Goal: Task Accomplishment & Management: Manage account settings

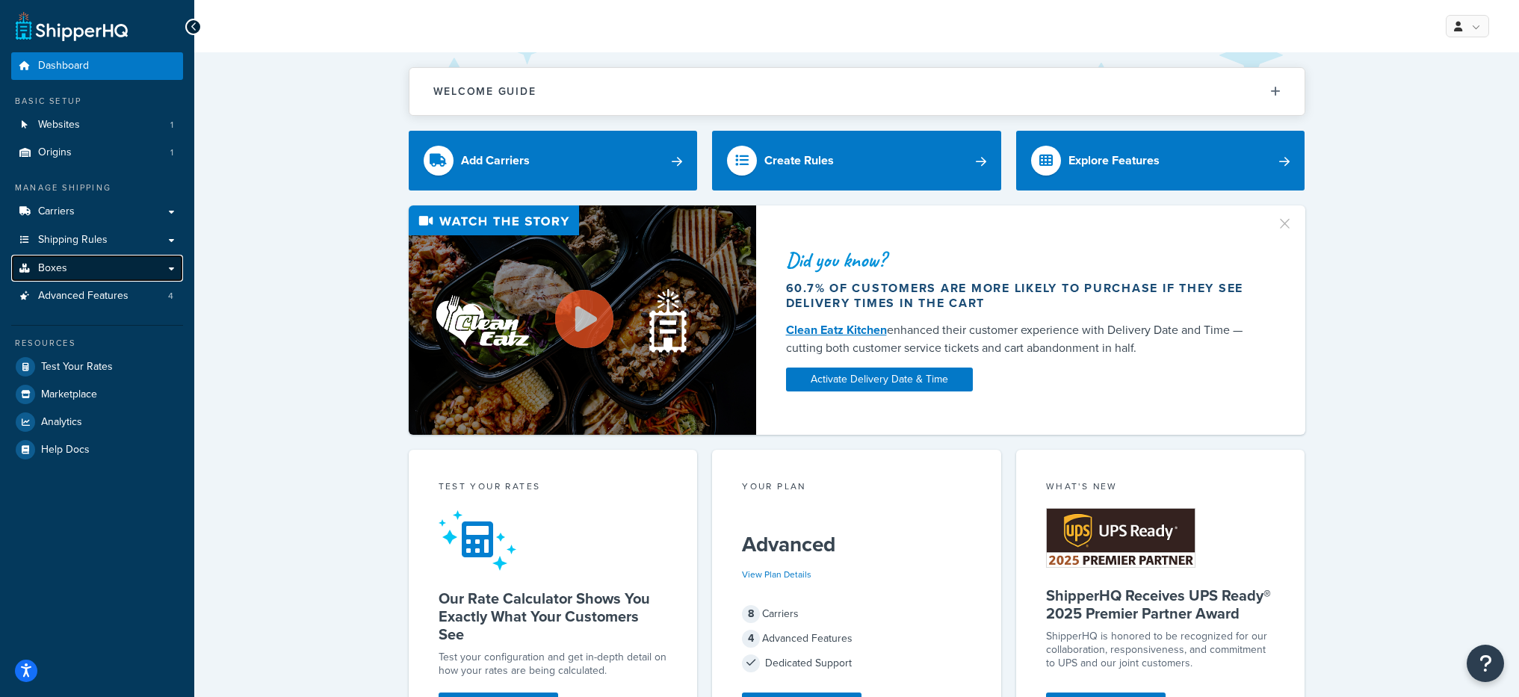
click at [52, 271] on span "Boxes" at bounding box center [52, 268] width 29 height 13
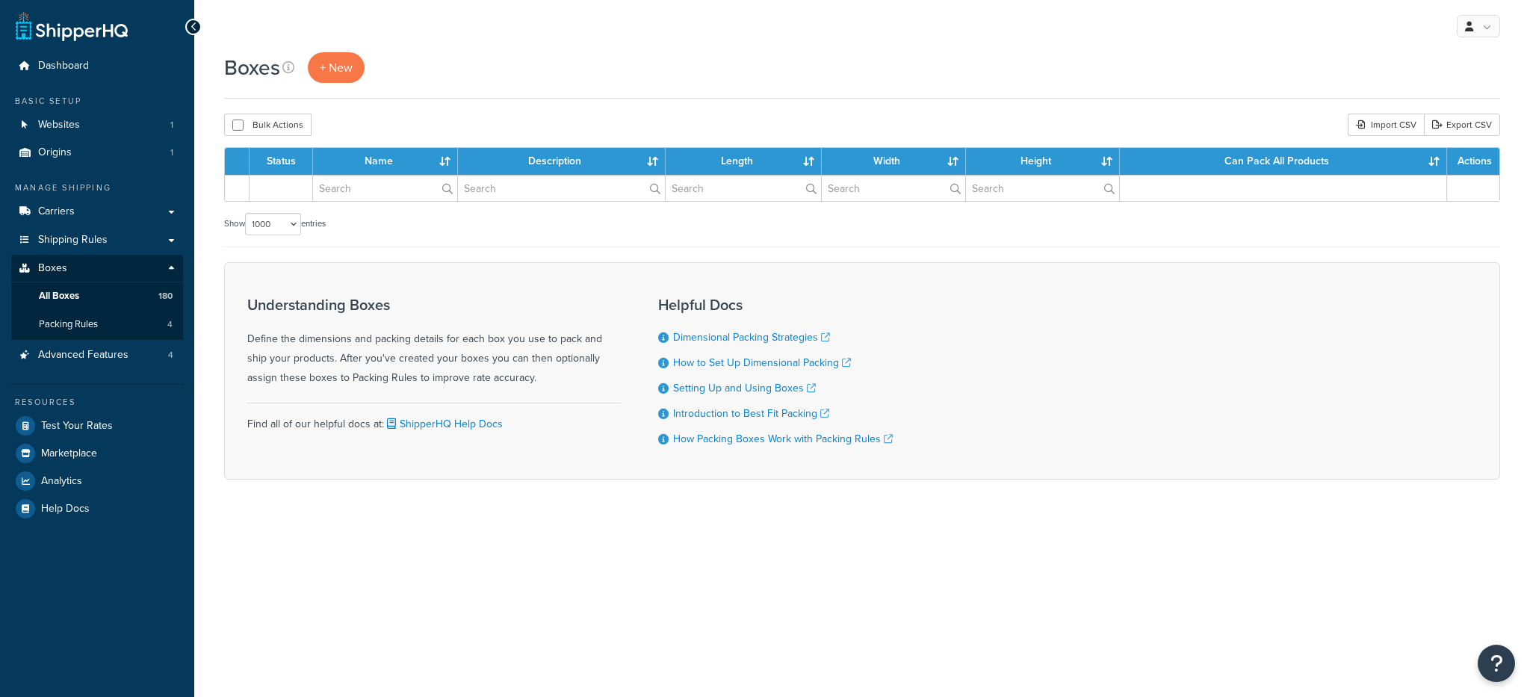
select select "1000"
click at [148, 331] on link "Packing Rules 4" at bounding box center [97, 325] width 172 height 28
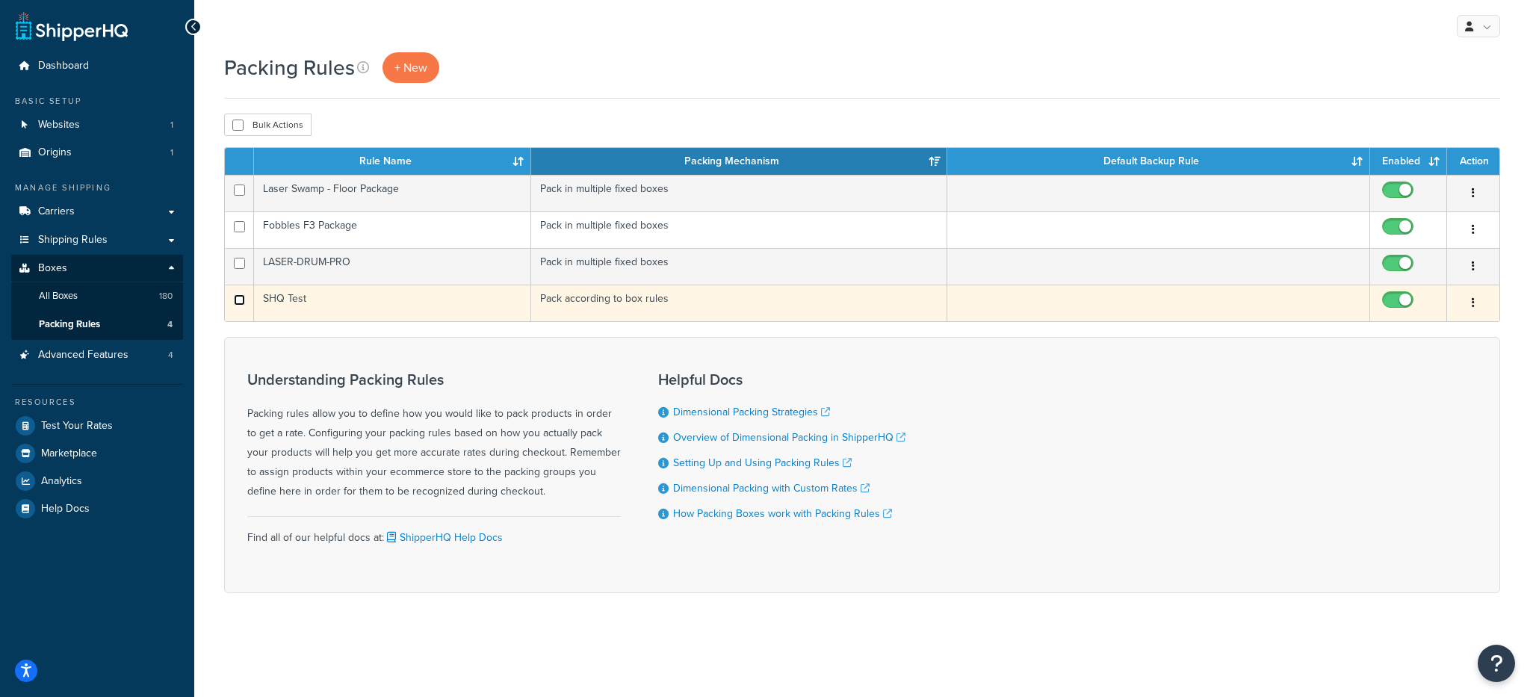
click at [238, 300] on input "checkbox" at bounding box center [239, 299] width 11 height 11
checkbox input "true"
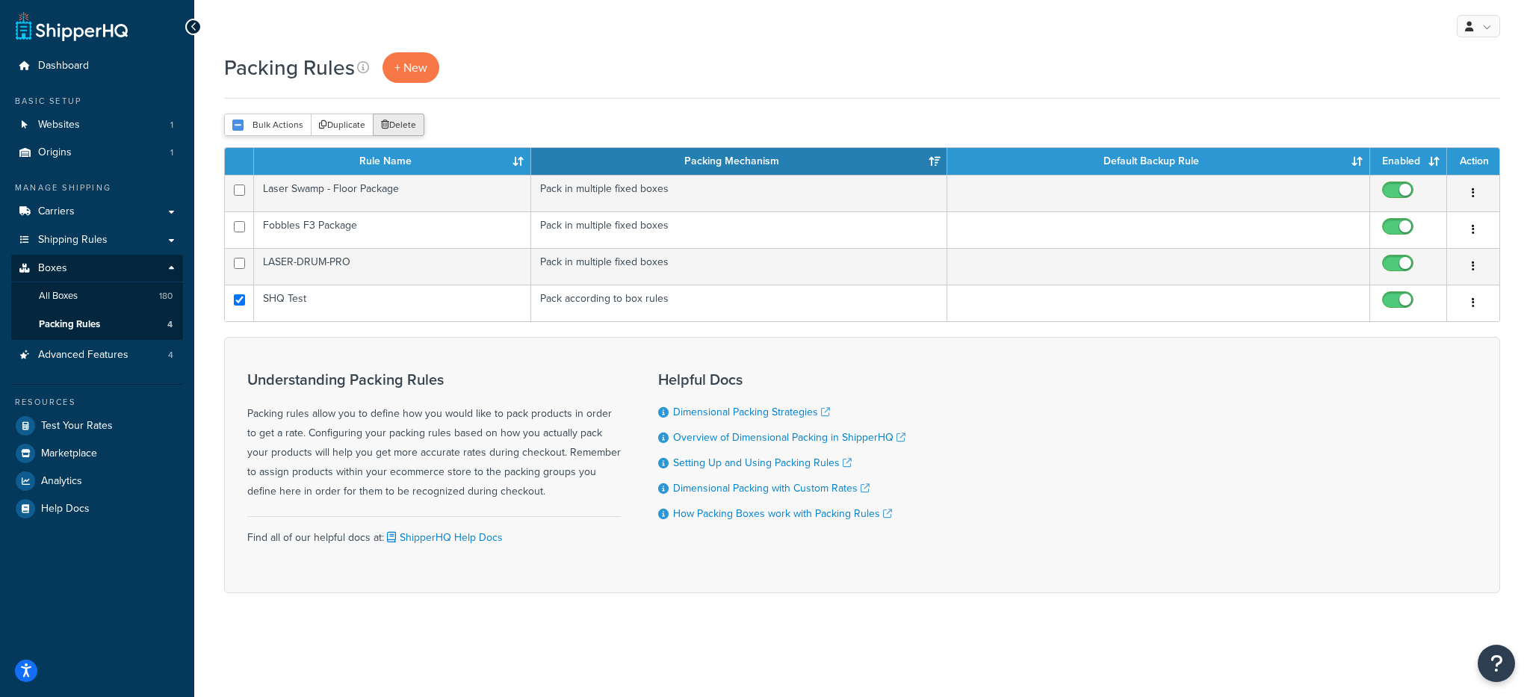
click at [386, 126] on icon "submit" at bounding box center [385, 124] width 8 height 9
click at [418, 123] on button "Delete" at bounding box center [399, 125] width 52 height 22
